Goal: Contribute content: Add original content to the website for others to see

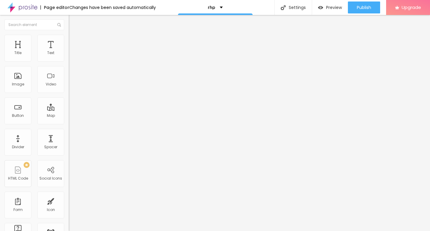
click at [69, 51] on span "Add image" at bounding box center [81, 48] width 24 height 5
click at [69, 133] on img at bounding box center [70, 131] width 3 height 3
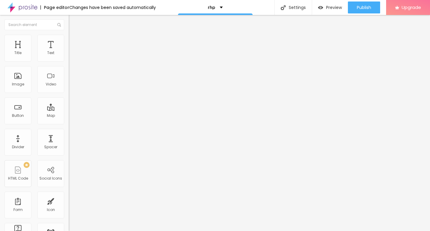
click at [74, 41] on span "Style" at bounding box center [78, 38] width 9 height 5
drag, startPoint x: 64, startPoint y: 64, endPoint x: 1, endPoint y: 62, distance: 63.9
click at [69, 62] on div "Size 100 px % 0 Border radius Shadow DISABLED Reset to default" at bounding box center [103, 107] width 69 height 120
type input "90"
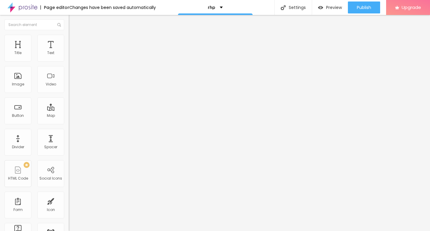
type input "80"
type input "75"
type input "65"
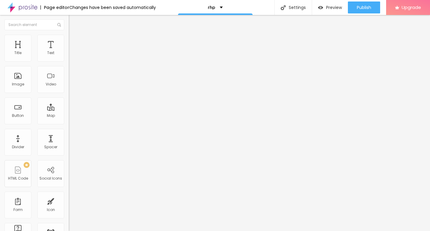
type input "65"
type input "55"
type input "45"
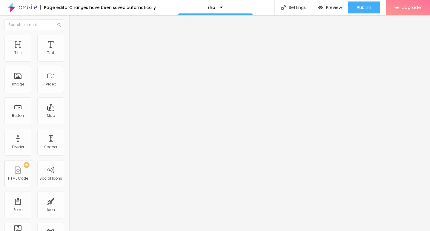
type input "35"
type input "30"
type input "25"
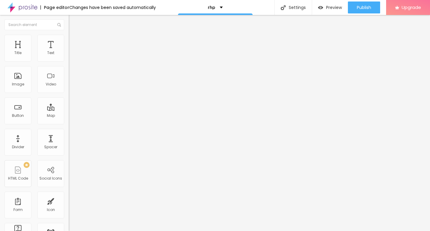
type input "25"
type input "20"
type input "15"
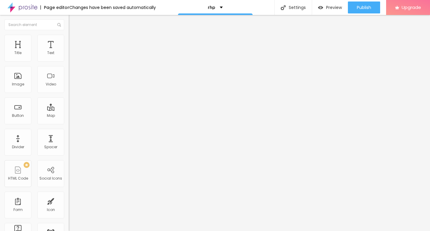
type input "10"
type input "30"
type input "35"
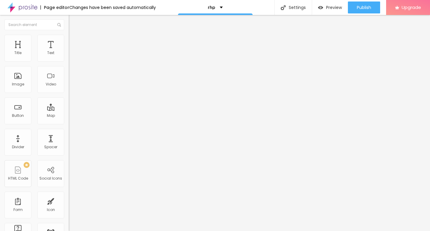
type input "35"
type input "50"
type input "55"
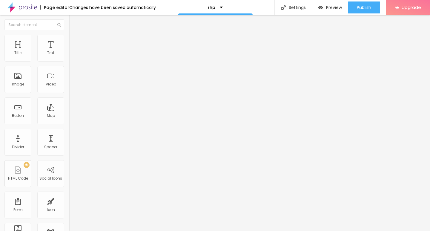
type input "65"
type input "70"
type input "80"
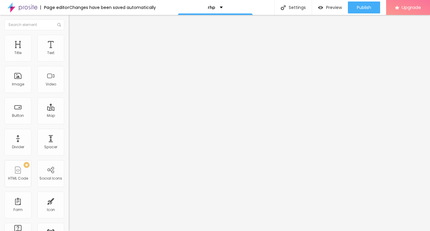
type input "80"
type input "85"
type input "90"
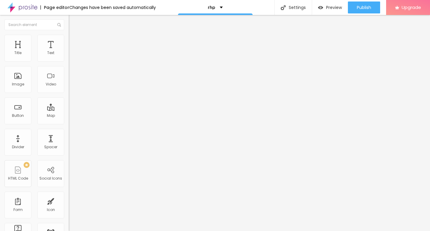
type input "95"
type input "100"
type input "95"
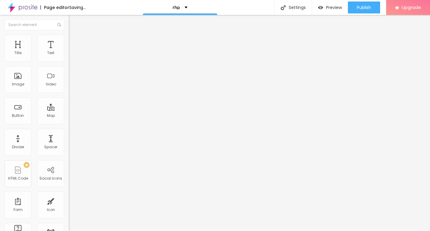
type input "95"
type input "90"
type input "85"
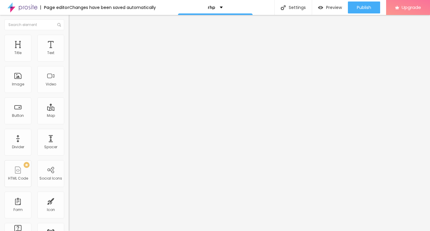
type input "80"
type input "75"
type input "70"
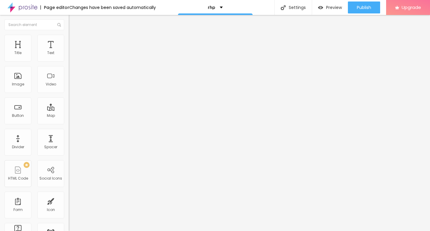
type input "70"
type input "65"
type input "60"
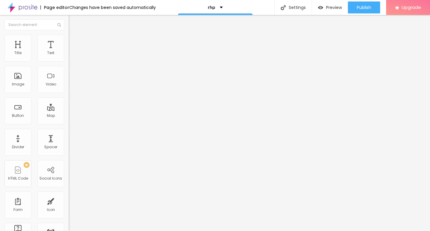
type input "55"
type input "50"
type input "45"
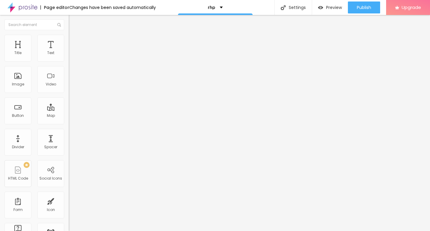
type input "45"
type input "40"
type input "35"
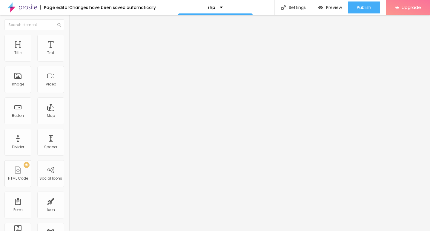
type input "30"
type input "25"
type input "20"
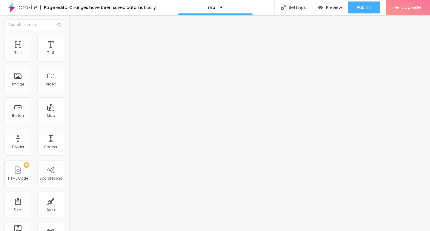
type input "20"
type input "15"
type input "10"
drag, startPoint x: 63, startPoint y: 63, endPoint x: 0, endPoint y: 65, distance: 63.0
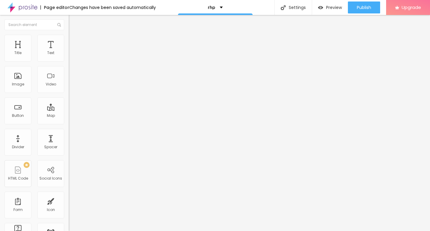
click at [69, 61] on input "range" at bounding box center [88, 58] width 38 height 5
type input "100"
click at [69, 61] on input "range" at bounding box center [88, 58] width 38 height 5
type input "100"
click at [73, 21] on div "Edit Image" at bounding box center [88, 21] width 31 height 5
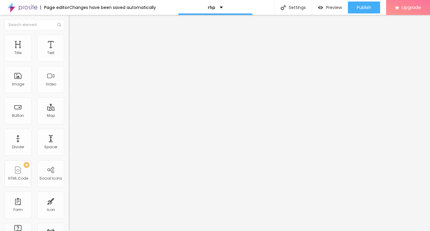
click at [69, 51] on span "Change image" at bounding box center [85, 48] width 32 height 5
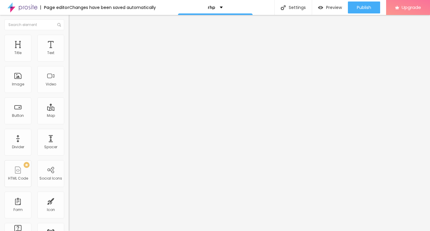
click at [73, 23] on div "Edit Image" at bounding box center [88, 21] width 31 height 5
click at [69, 39] on li "Style" at bounding box center [103, 38] width 69 height 6
type input "10"
click at [69, 61] on input "range" at bounding box center [88, 58] width 38 height 5
type input "10"
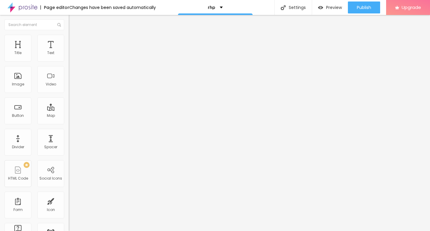
click at [69, 35] on li "Content" at bounding box center [103, 32] width 69 height 6
click at [73, 23] on div "Edit Image" at bounding box center [88, 21] width 31 height 5
click at [73, 22] on div "Edit Text" at bounding box center [86, 21] width 27 height 5
click at [69, 56] on input "Click me" at bounding box center [105, 53] width 72 height 6
paste input "→ VIEW DOCUMENT HERE"
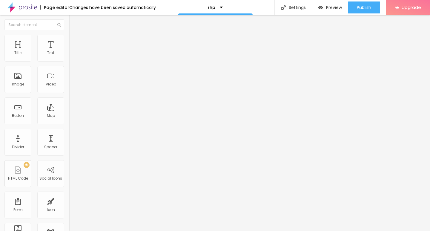
type input "→ VIEW DOCUMENT HERE"
click at [69, 92] on span "Default" at bounding box center [75, 91] width 13 height 5
click at [69, 98] on span "Small" at bounding box center [74, 94] width 11 height 5
click at [69, 123] on input "https://" at bounding box center [105, 120] width 72 height 6
paste input "[DOMAIN_NAME]"
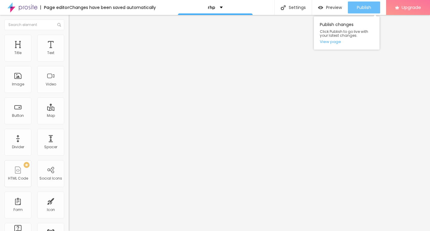
type input "[URL][DOMAIN_NAME]"
click at [368, 12] on div "Publish" at bounding box center [363, 7] width 14 height 12
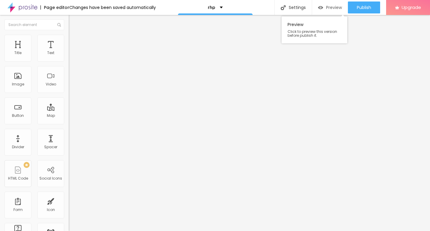
click at [334, 9] on span "Preview" at bounding box center [334, 7] width 16 height 5
